Goal: Task Accomplishment & Management: Manage account settings

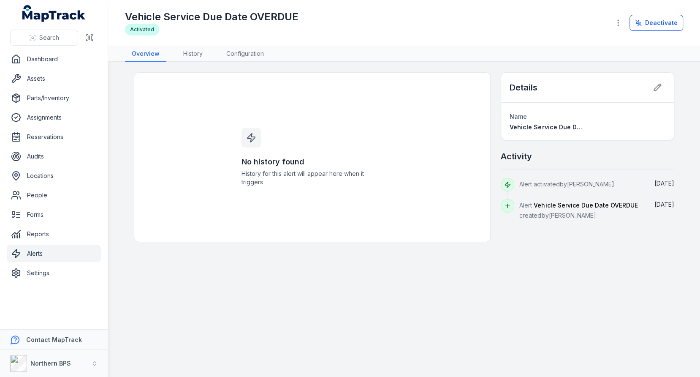
click at [33, 251] on link "Alerts" at bounding box center [54, 253] width 94 height 17
click at [496, 251] on main "No history found History for this alert will appear here when it triggers Detai…" at bounding box center [404, 219] width 592 height 315
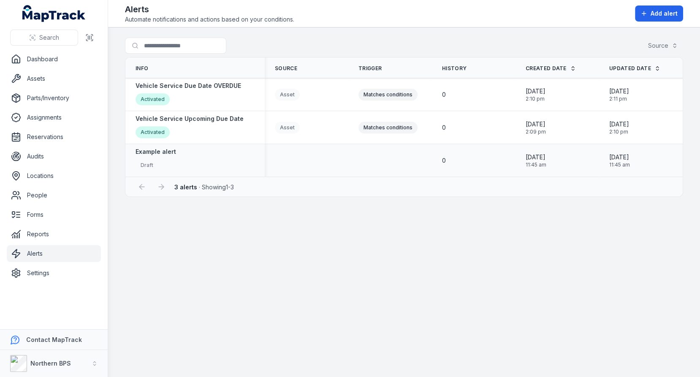
click at [390, 153] on td at bounding box center [391, 160] width 84 height 33
click at [69, 84] on link "Assets" at bounding box center [54, 78] width 94 height 17
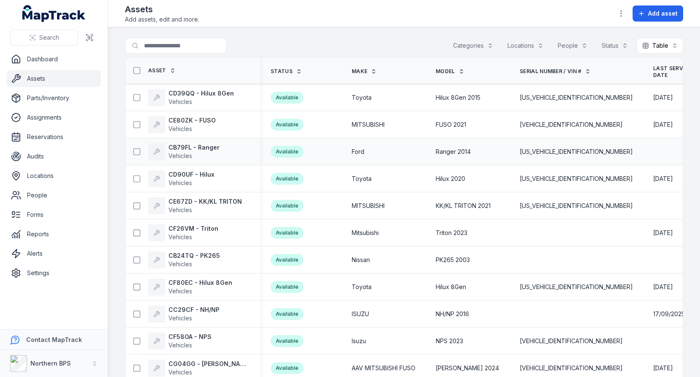
click at [375, 138] on td "Ford" at bounding box center [384, 151] width 84 height 27
click at [621, 14] on icon "button" at bounding box center [621, 13] width 8 height 8
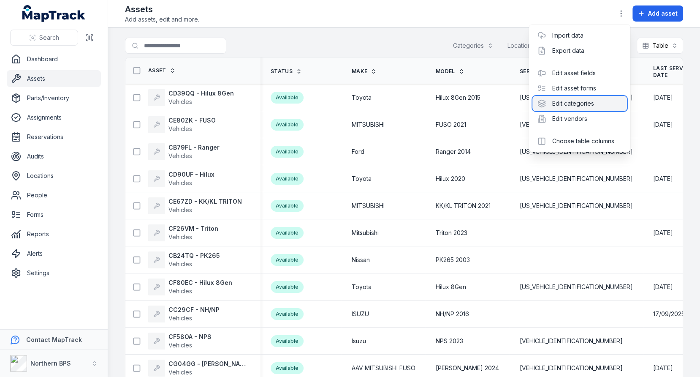
click at [572, 103] on div "Edit categories" at bounding box center [580, 103] width 95 height 15
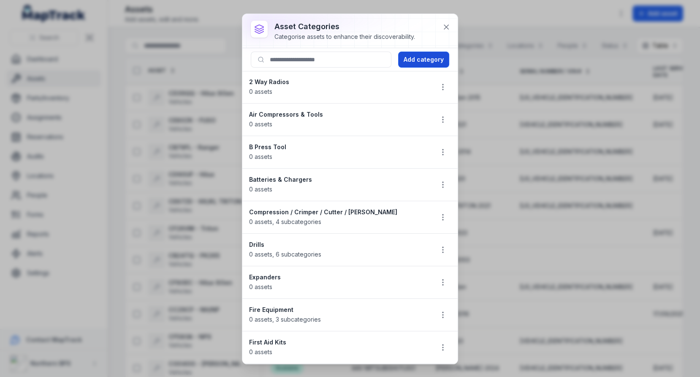
click at [418, 63] on button "Add category" at bounding box center [423, 60] width 51 height 16
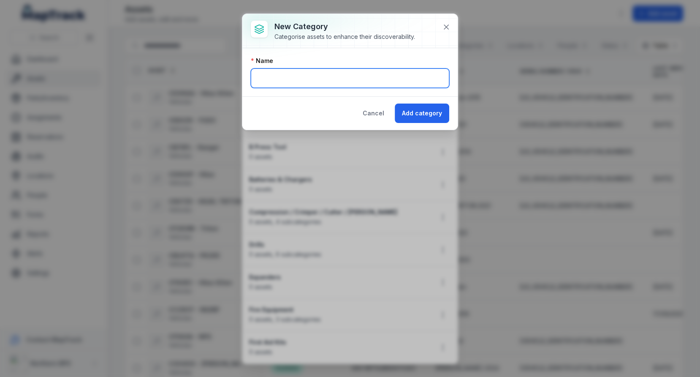
click at [307, 75] on input "text" at bounding box center [350, 77] width 199 height 19
type input "********"
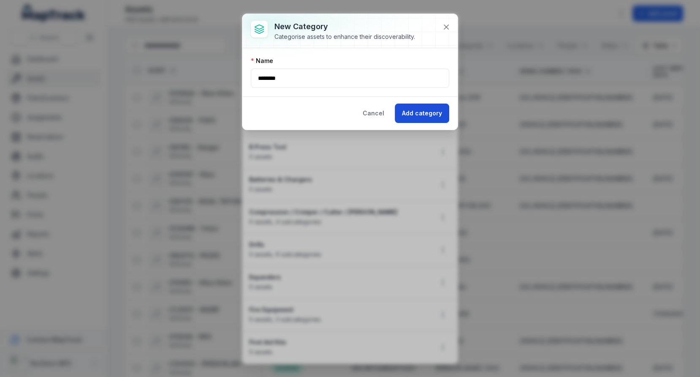
click at [424, 112] on button "Add category" at bounding box center [422, 113] width 54 height 19
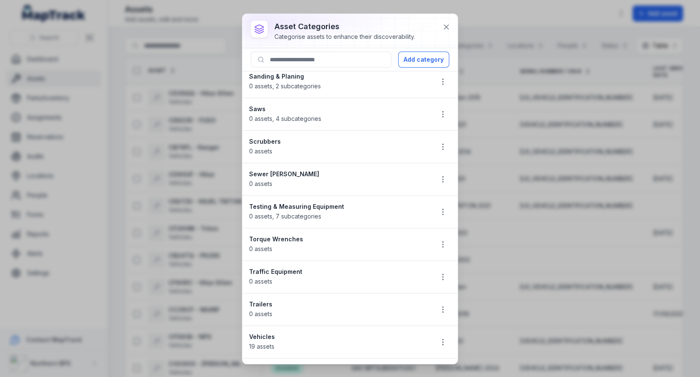
scroll to position [992, 0]
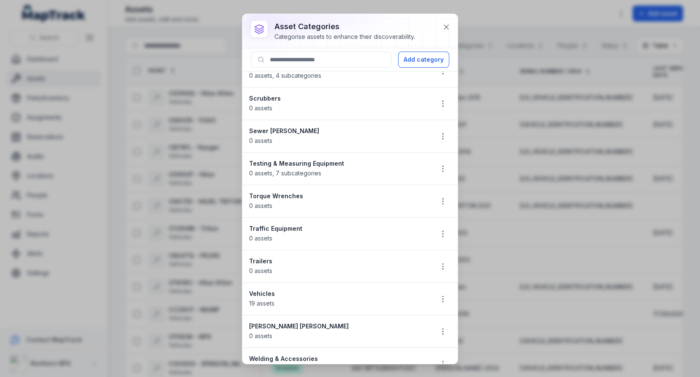
click at [324, 199] on li "Torque Wrenches 0 assets" at bounding box center [349, 201] width 215 height 33
click at [335, 192] on strong "Torque Wrenches" at bounding box center [337, 196] width 177 height 8
click at [354, 159] on strong "Testing & Measuring Equipment" at bounding box center [337, 163] width 177 height 8
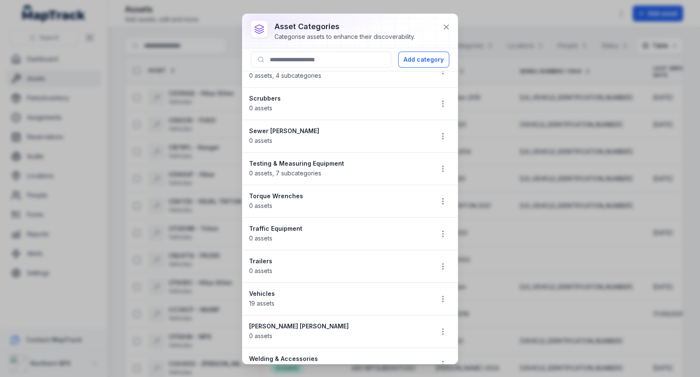
click at [354, 159] on strong "Testing & Measuring Equipment" at bounding box center [337, 163] width 177 height 8
click at [442, 132] on icon "button" at bounding box center [443, 136] width 8 height 8
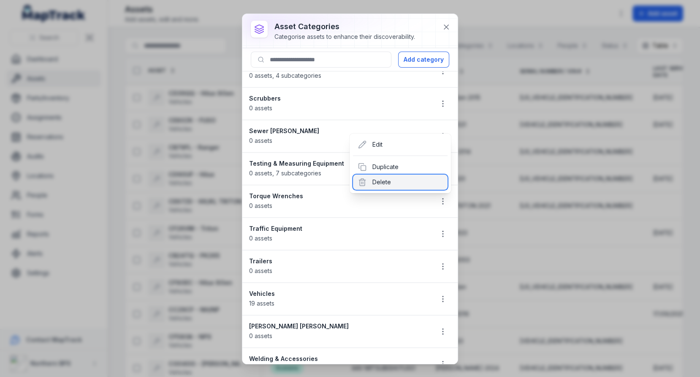
click at [398, 180] on div "Delete" at bounding box center [400, 181] width 95 height 15
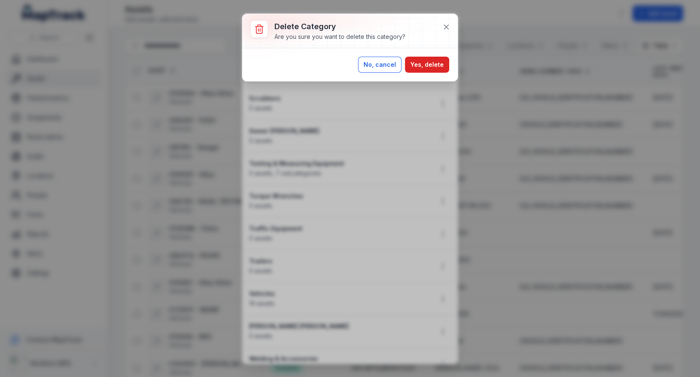
click at [394, 65] on button "No, cancel" at bounding box center [380, 65] width 44 height 16
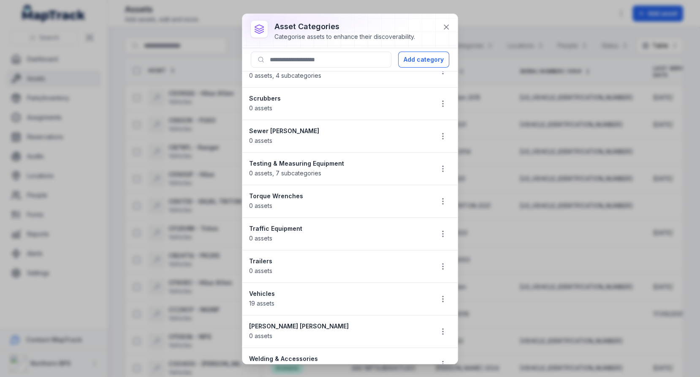
click at [325, 127] on strong "Sewer [PERSON_NAME]" at bounding box center [337, 131] width 177 height 8
click at [447, 99] on icon "button" at bounding box center [443, 103] width 8 height 8
click at [403, 147] on div "Delete" at bounding box center [400, 149] width 95 height 15
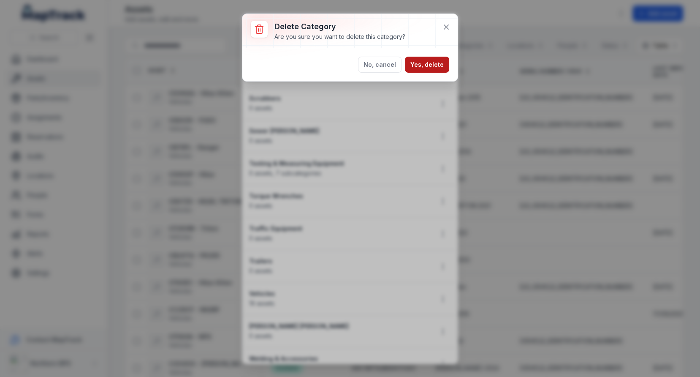
click at [427, 67] on button "Yes, delete" at bounding box center [427, 65] width 44 height 16
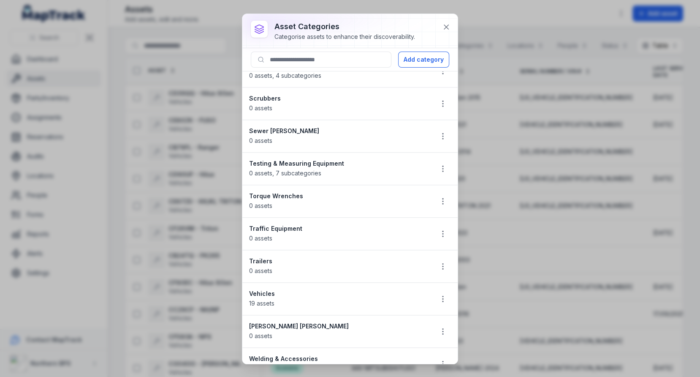
scroll to position [960, 0]
click at [376, 191] on div "Torque Wrenches 0 assets" at bounding box center [337, 200] width 177 height 19
click at [452, 184] on li "Torque Wrenches 0 assets" at bounding box center [349, 200] width 215 height 33
click at [447, 193] on button "button" at bounding box center [443, 201] width 16 height 16
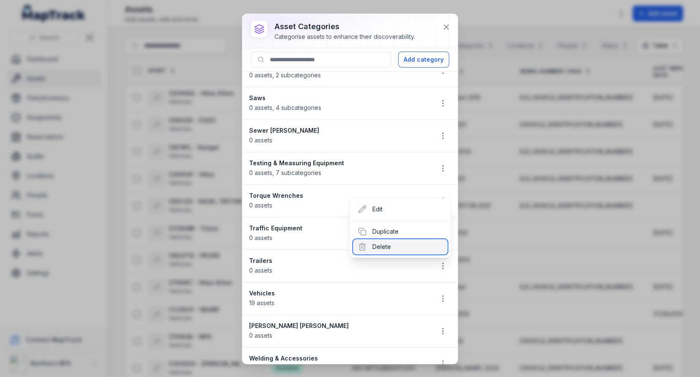
click at [396, 240] on div "Delete" at bounding box center [400, 246] width 95 height 15
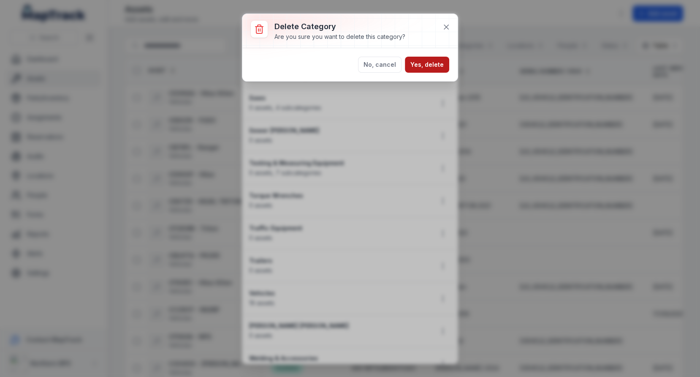
click at [428, 62] on button "Yes, delete" at bounding box center [427, 65] width 44 height 16
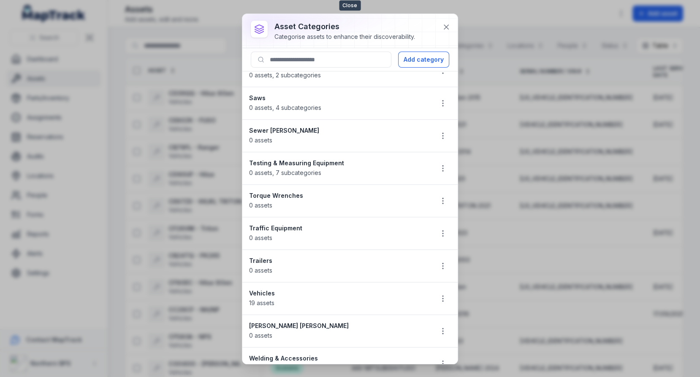
click at [443, 28] on icon at bounding box center [446, 27] width 8 height 8
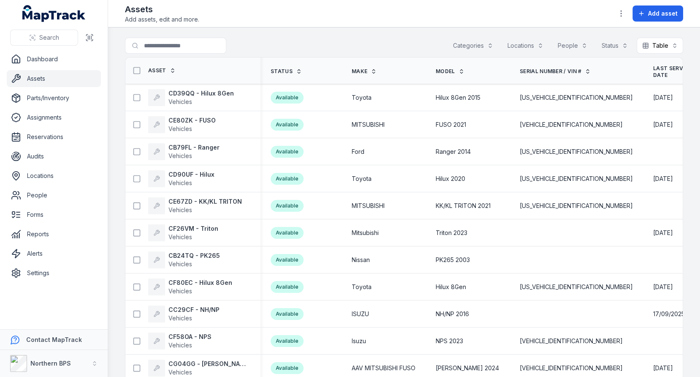
click at [646, 22] on div "Assets Add assets, edit and more. Add asset" at bounding box center [404, 13] width 558 height 20
